Goal: Task Accomplishment & Management: Use online tool/utility

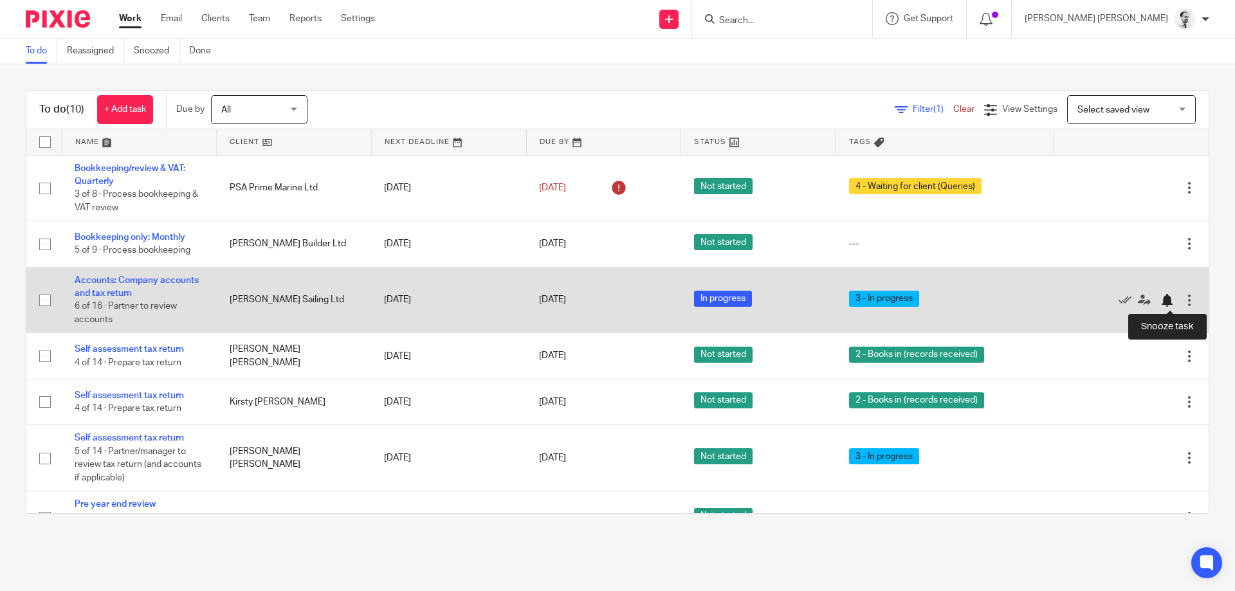
click at [1163, 303] on div at bounding box center [1167, 300] width 13 height 13
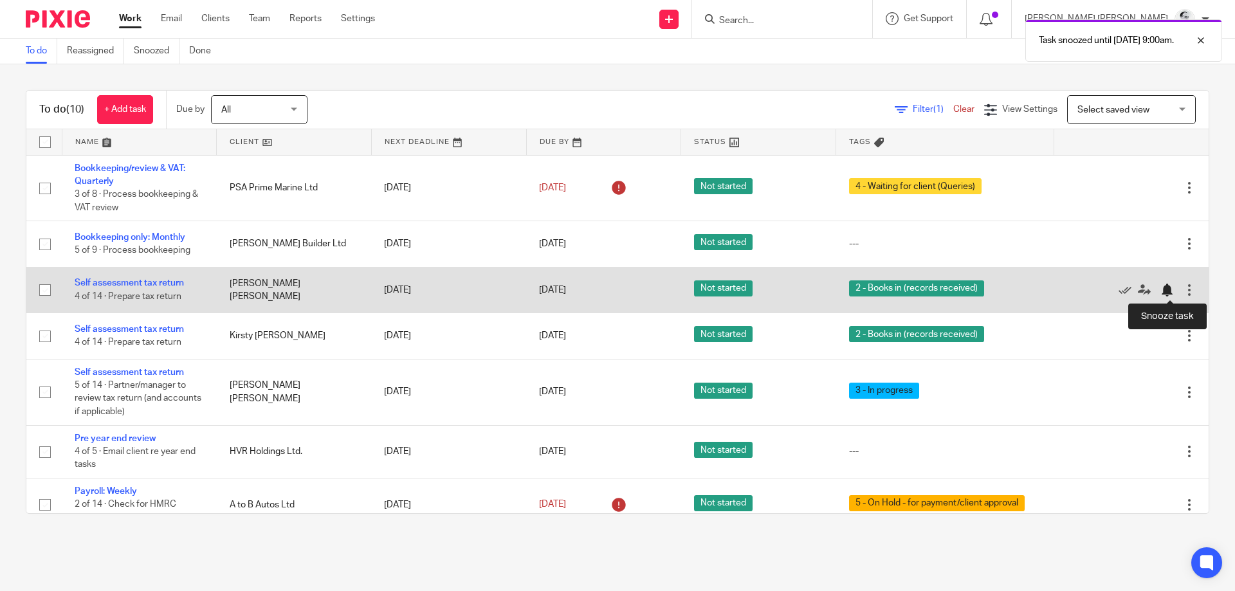
click at [1168, 287] on div at bounding box center [1167, 290] width 13 height 13
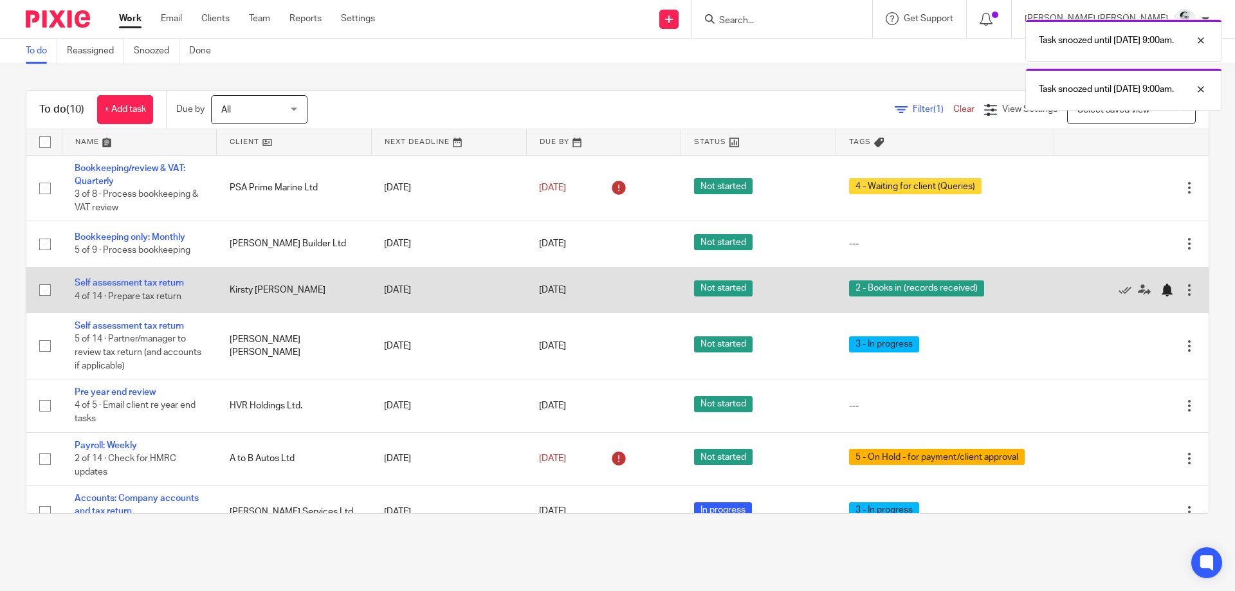
click at [1172, 288] on div at bounding box center [1167, 290] width 13 height 13
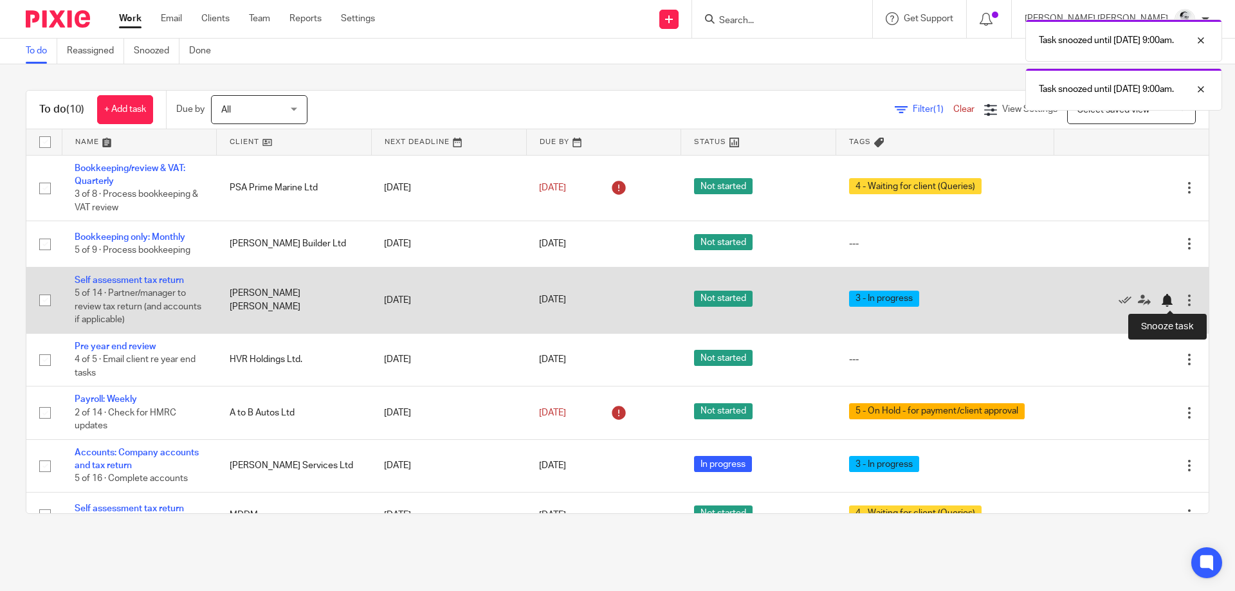
click at [1166, 304] on div at bounding box center [1167, 300] width 13 height 13
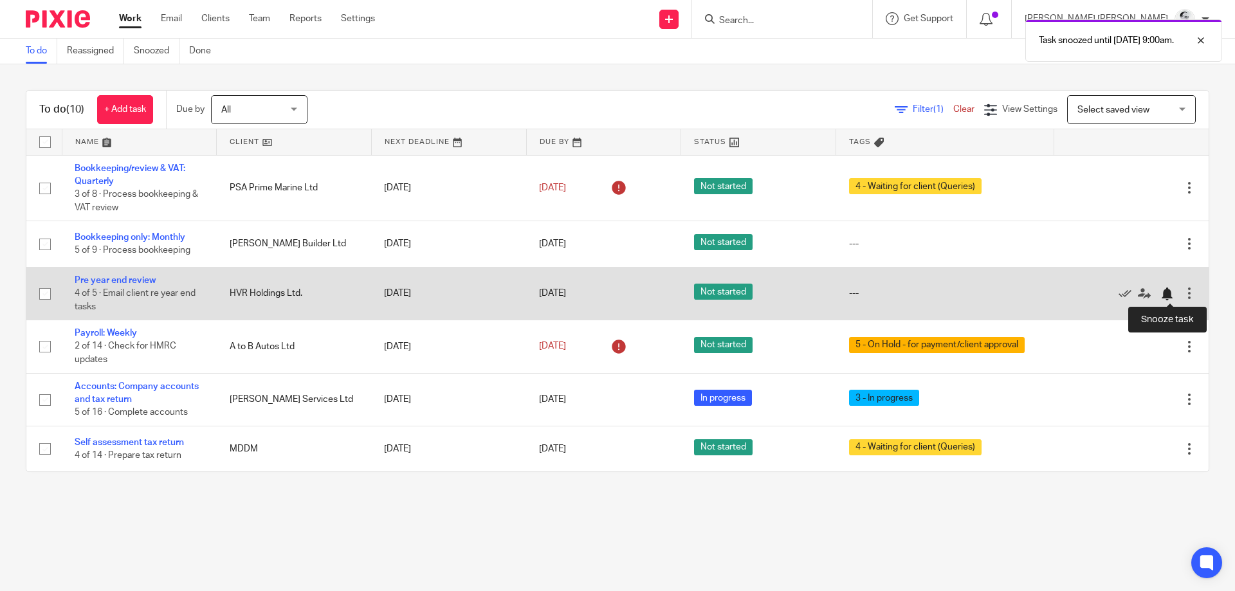
click at [1168, 291] on div at bounding box center [1167, 294] width 13 height 13
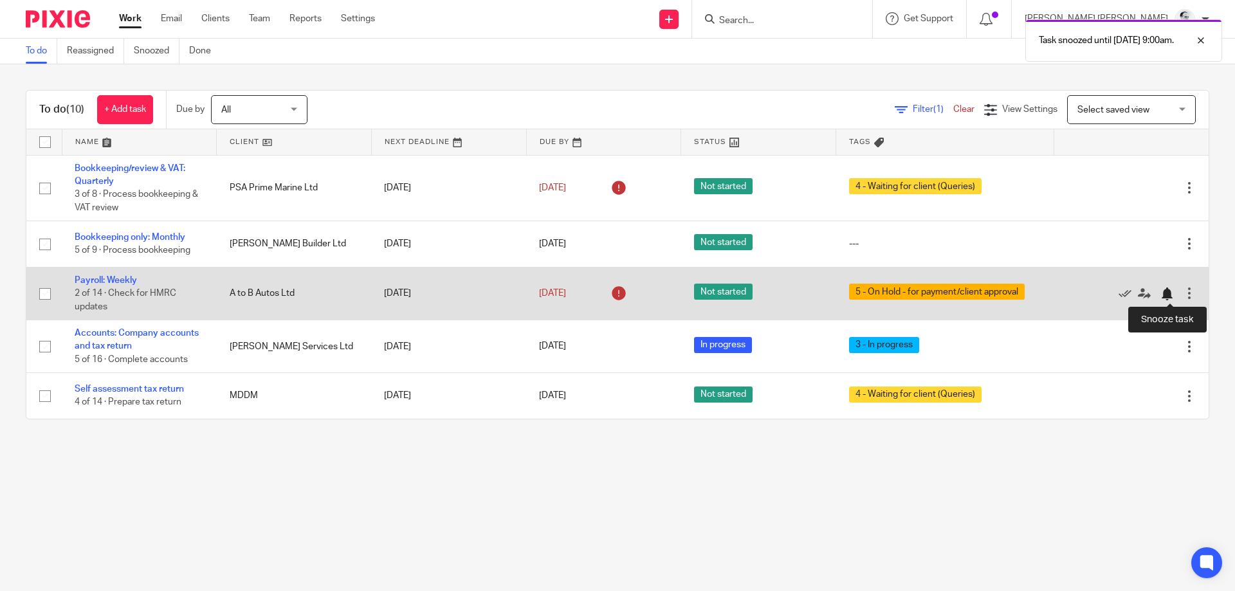
click at [1168, 296] on div at bounding box center [1167, 294] width 13 height 13
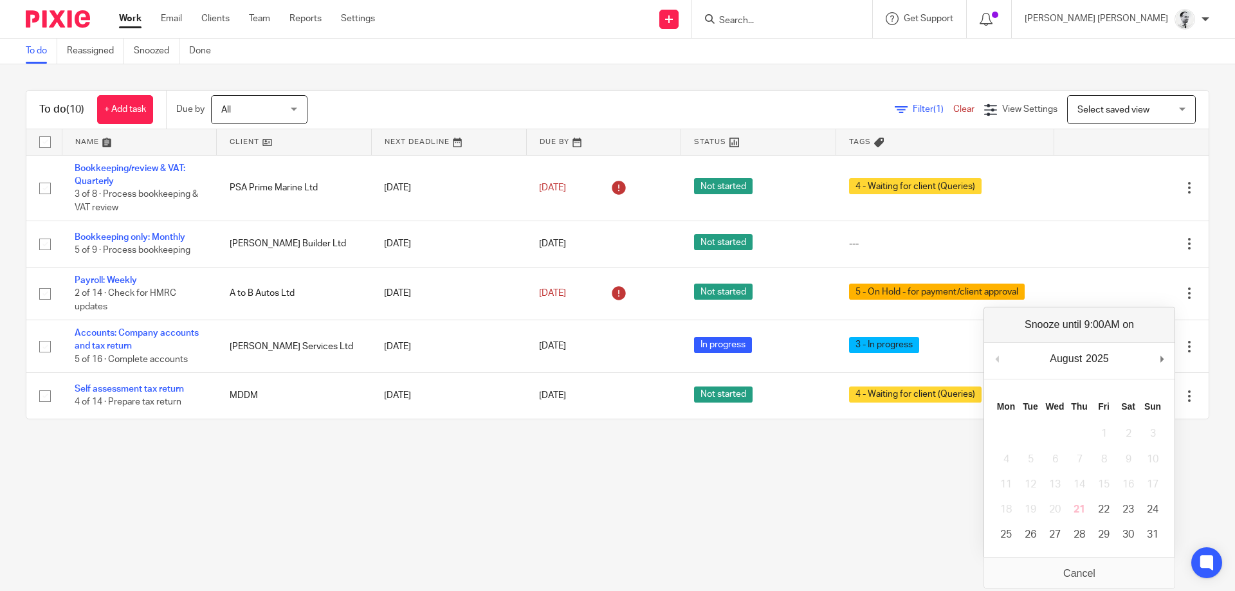
click at [656, 467] on main "To do Reassigned Snoozed Done To do (10) + Add task Due by All All Today Tomorr…" at bounding box center [617, 295] width 1235 height 591
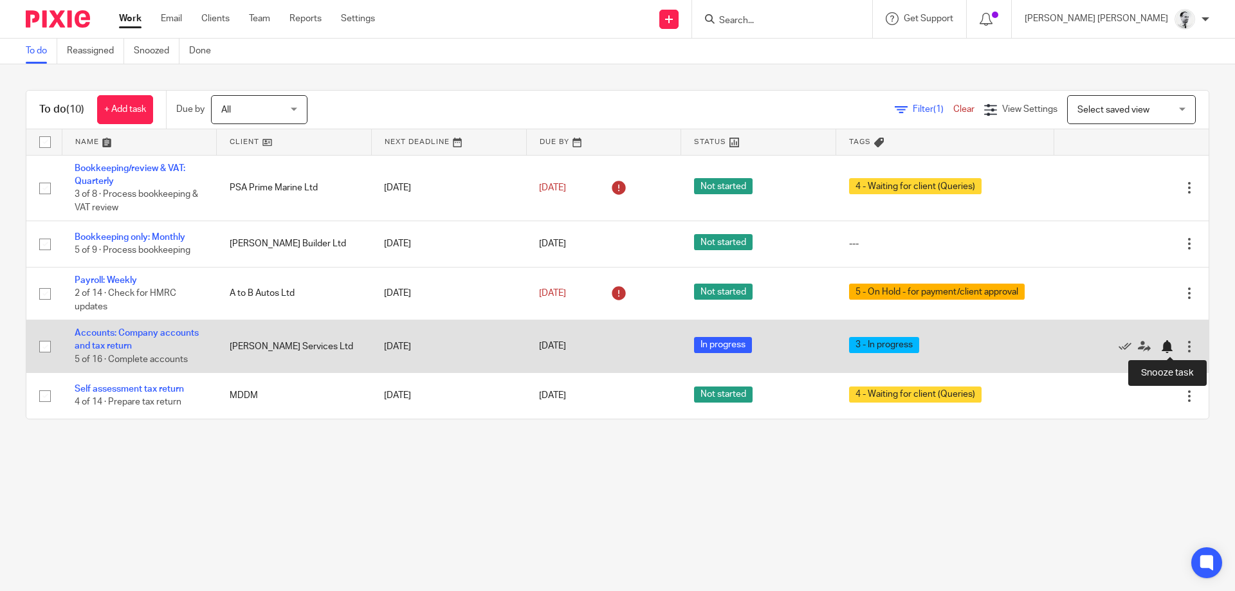
click at [1166, 347] on div at bounding box center [1167, 346] width 13 height 13
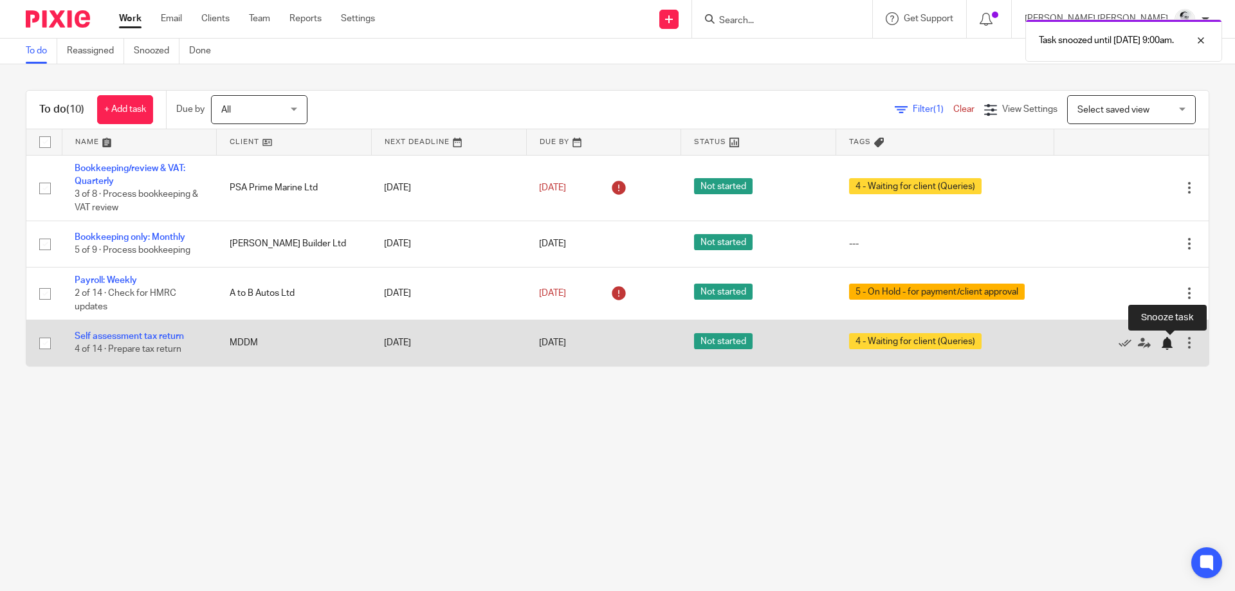
click at [1167, 344] on div at bounding box center [1167, 343] width 13 height 13
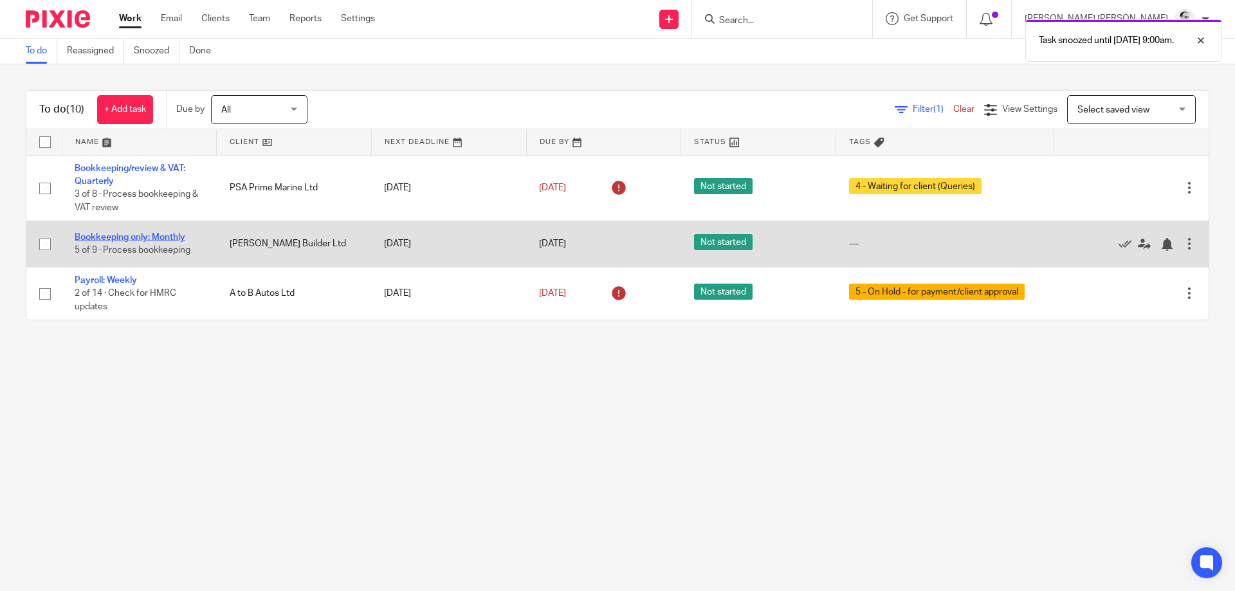
click at [152, 241] on link "Bookkeeping only: Monthly" at bounding box center [130, 237] width 111 height 9
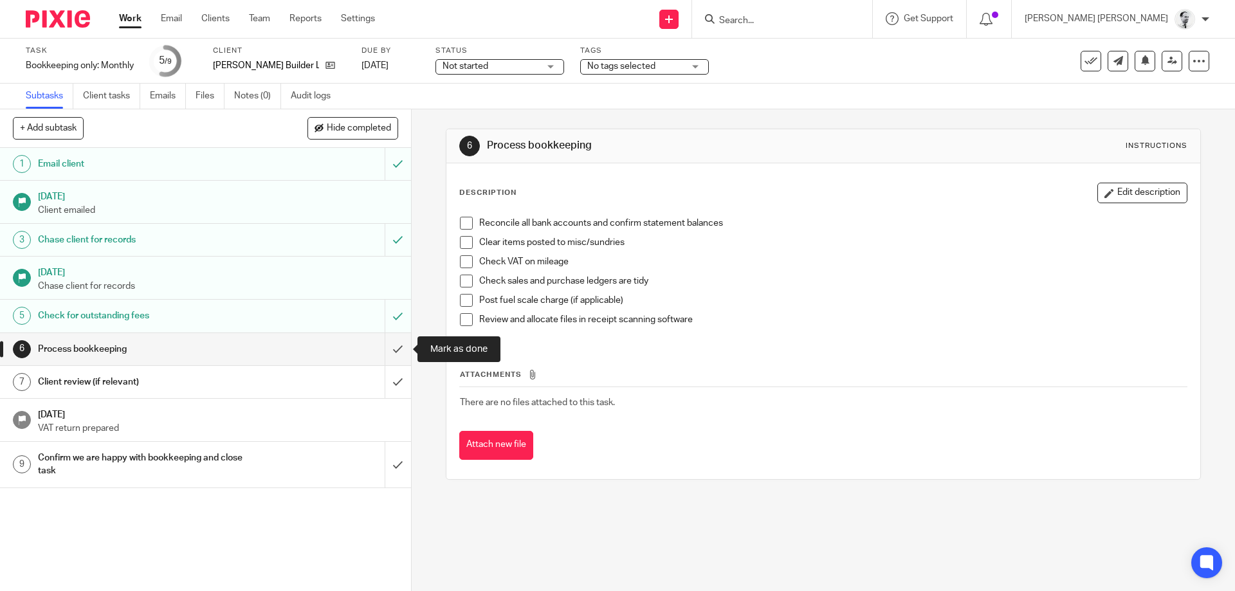
click at [400, 347] on input "submit" at bounding box center [205, 349] width 411 height 32
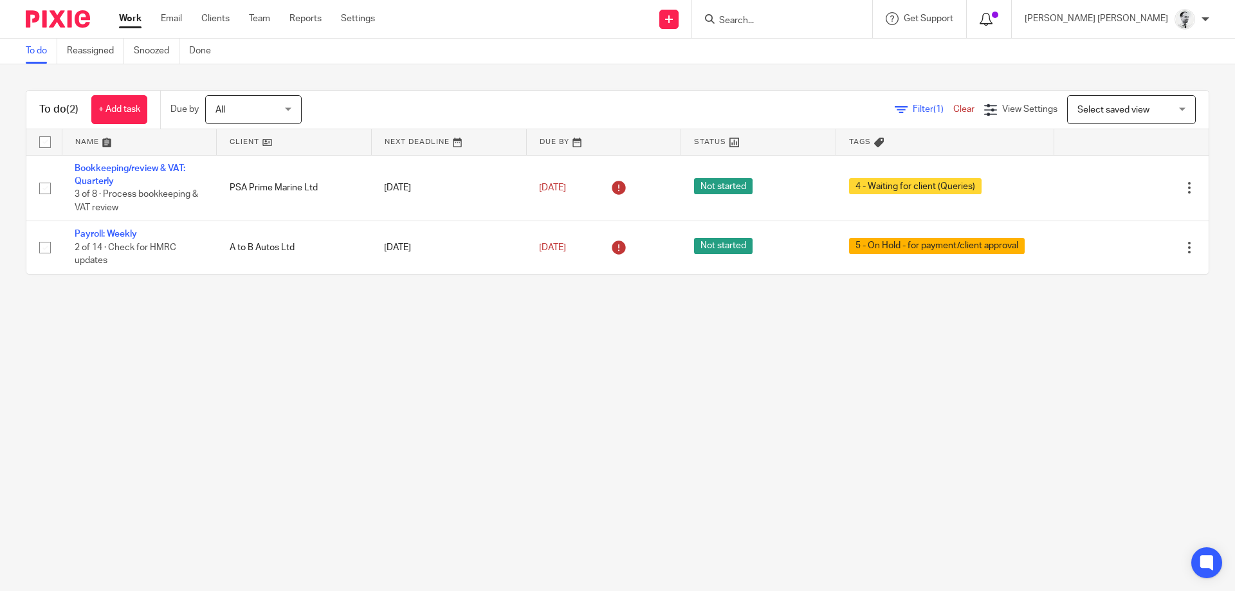
click at [993, 16] on icon at bounding box center [986, 19] width 13 height 13
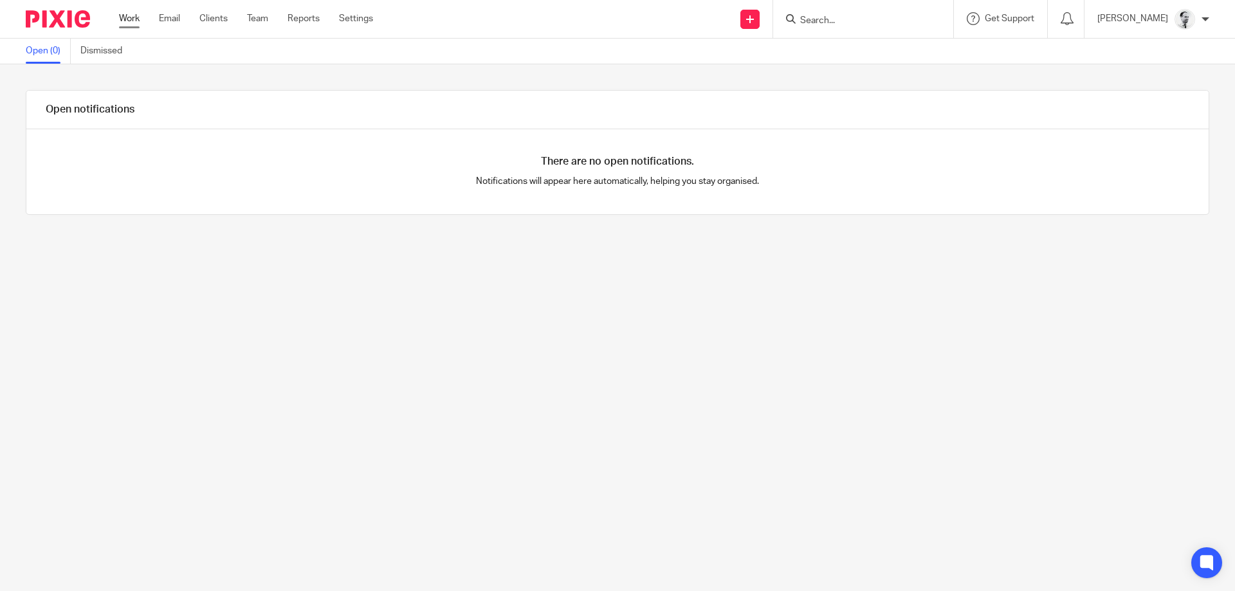
click at [136, 23] on link "Work" at bounding box center [129, 18] width 21 height 13
